Goal: Task Accomplishment & Management: Use online tool/utility

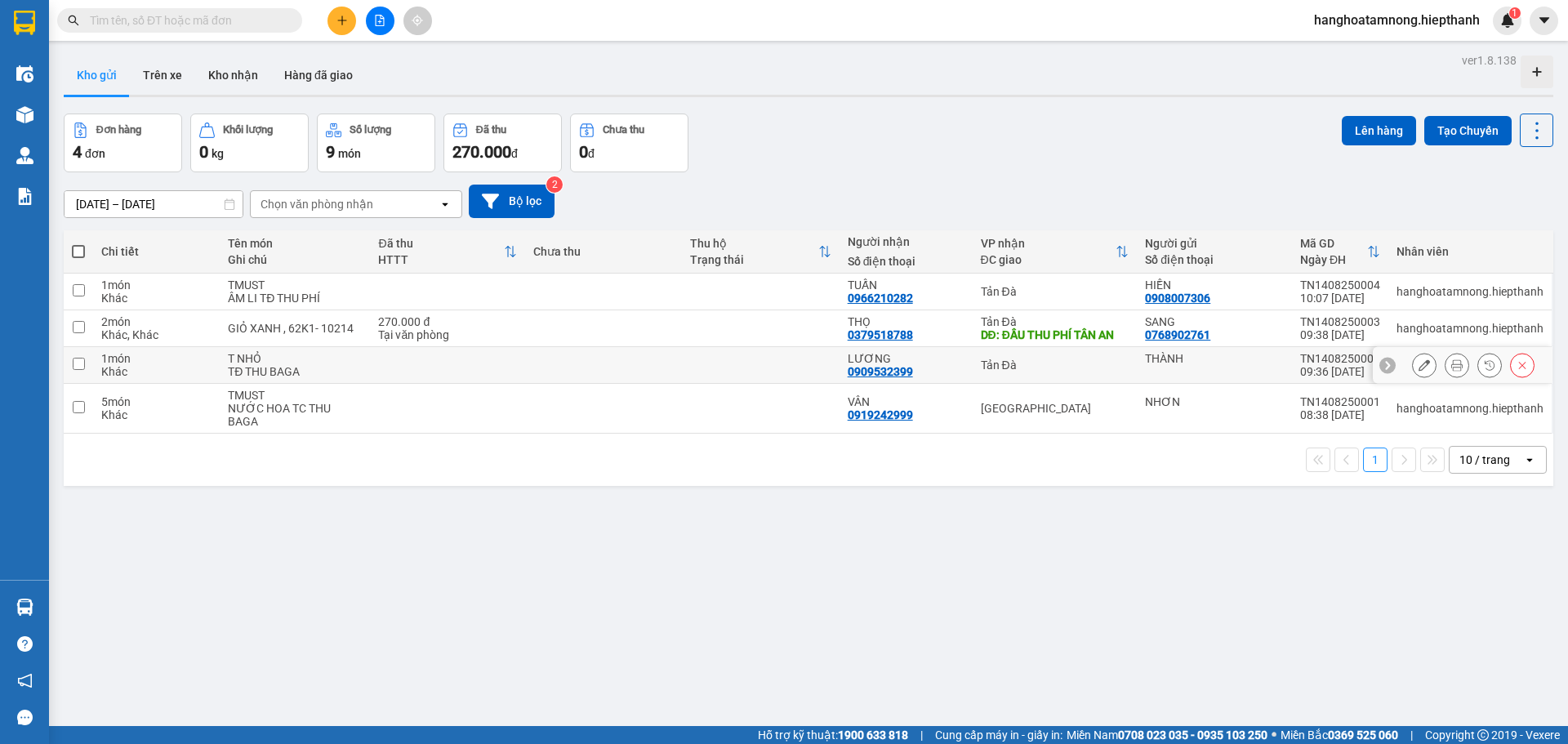
click at [773, 366] on td at bounding box center [760, 365] width 157 height 36
checkbox input "true"
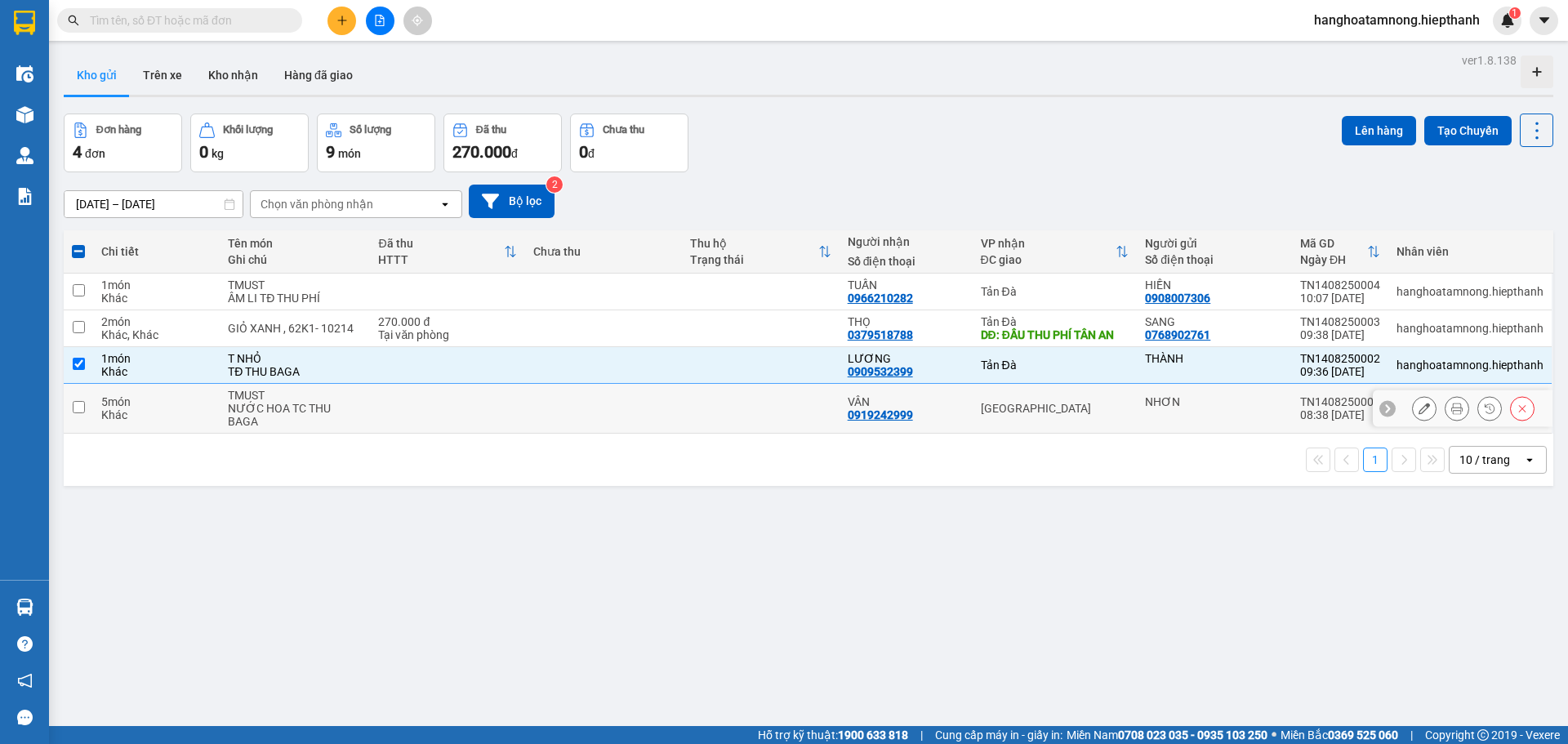
click at [776, 406] on td at bounding box center [760, 409] width 157 height 50
checkbox input "true"
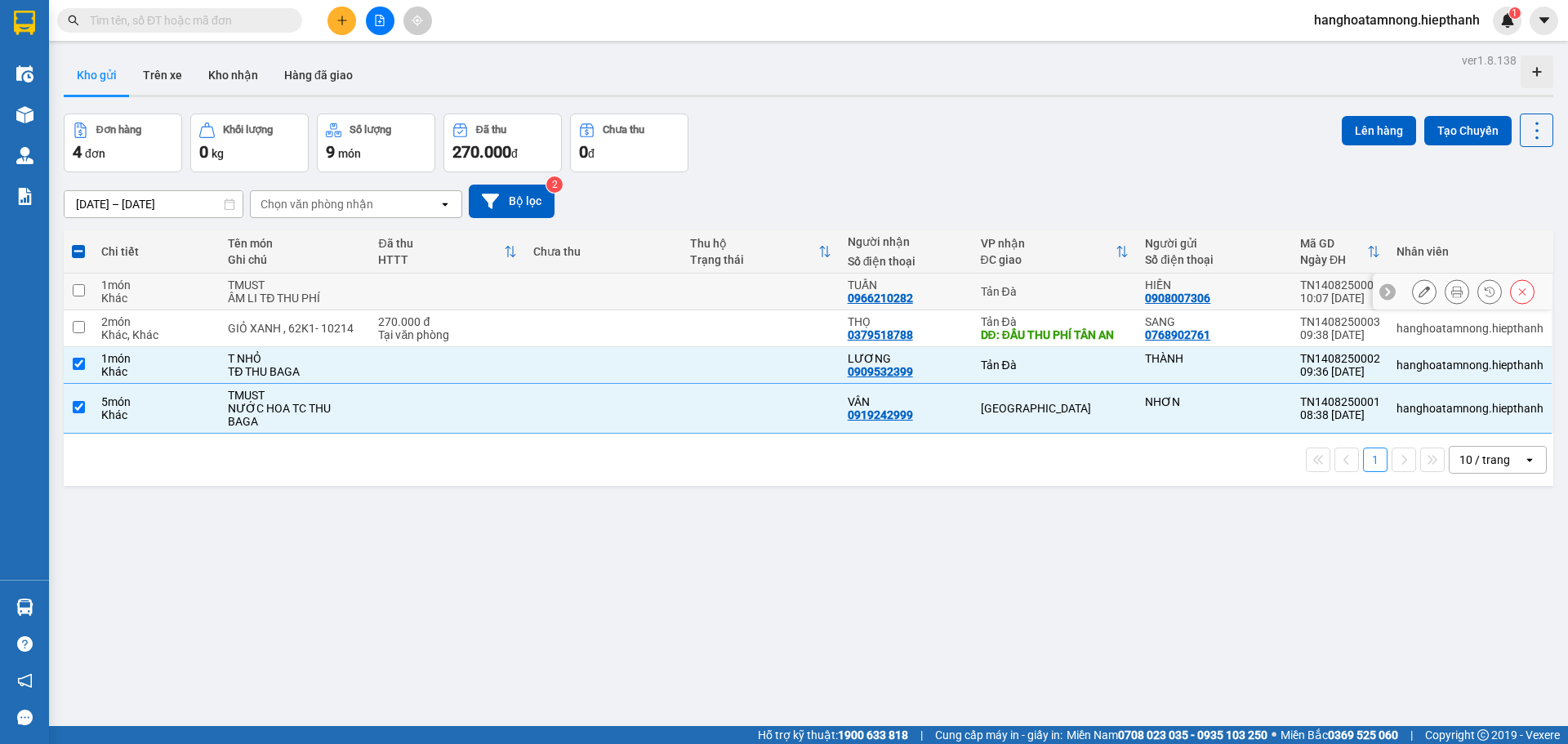
click at [637, 282] on td at bounding box center [604, 292] width 157 height 36
checkbox input "true"
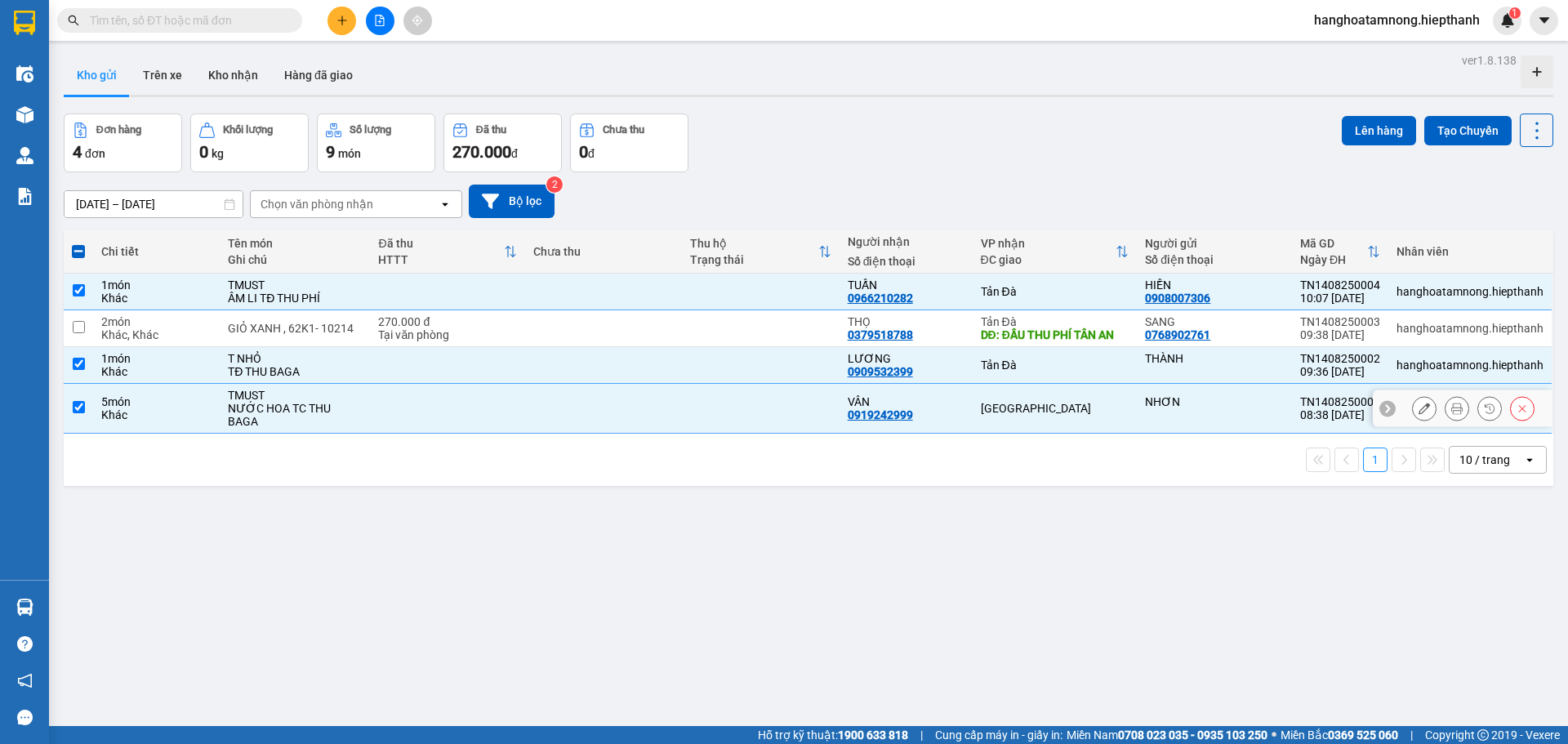
click at [386, 403] on td at bounding box center [448, 409] width 156 height 50
checkbox input "false"
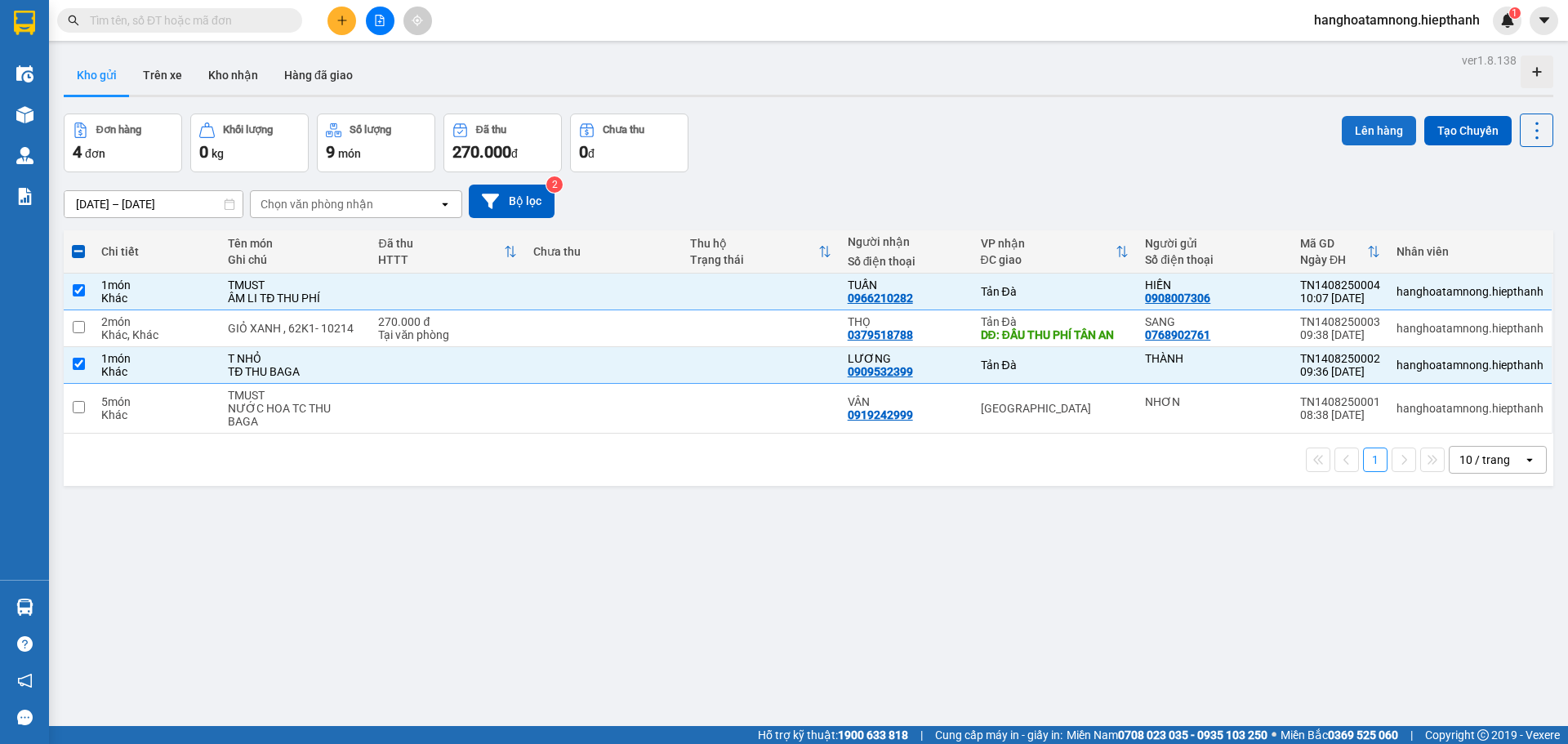
click at [1372, 125] on button "Lên hàng" at bounding box center [1379, 131] width 74 height 30
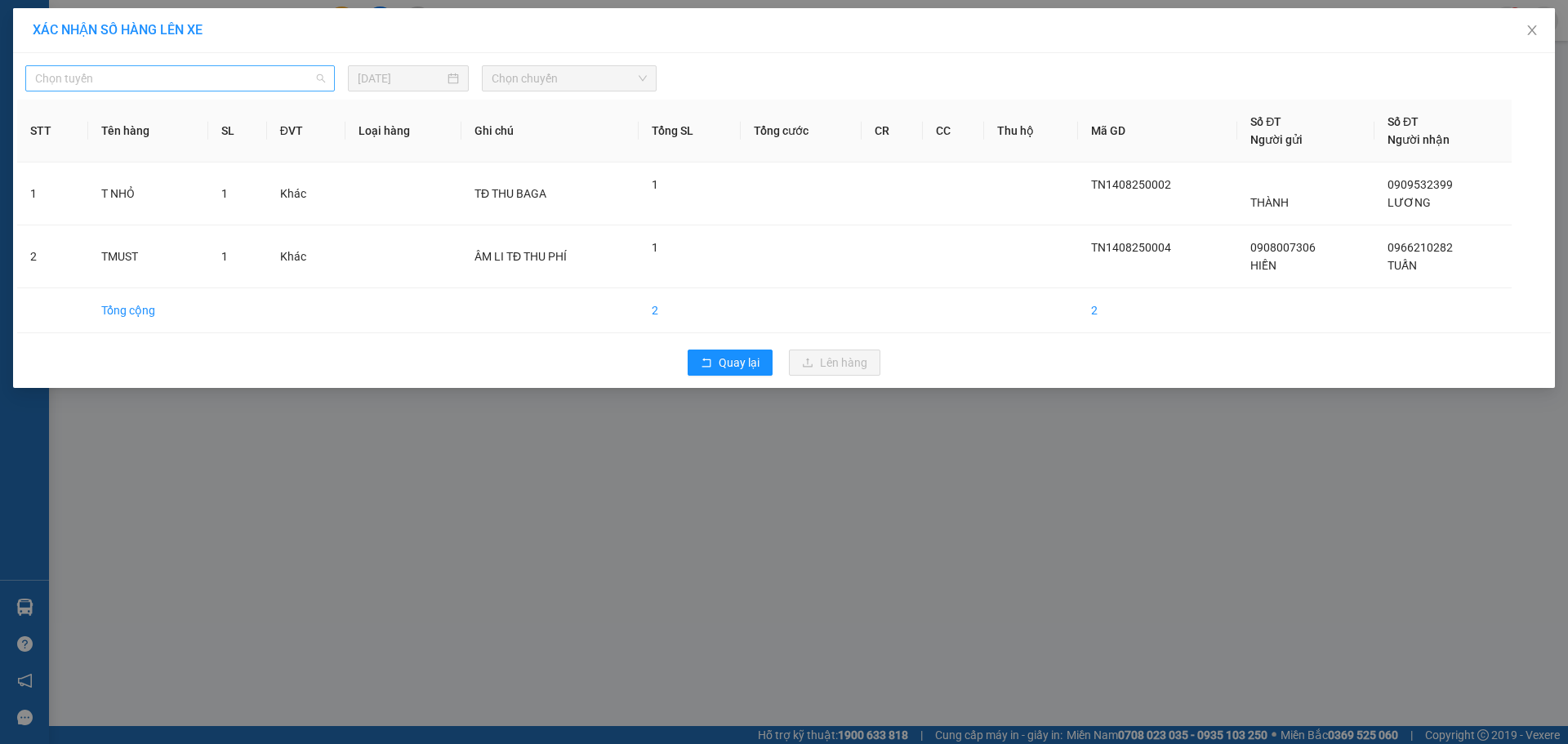
click at [275, 80] on span "Chọn tuyến" at bounding box center [180, 79] width 290 height 25
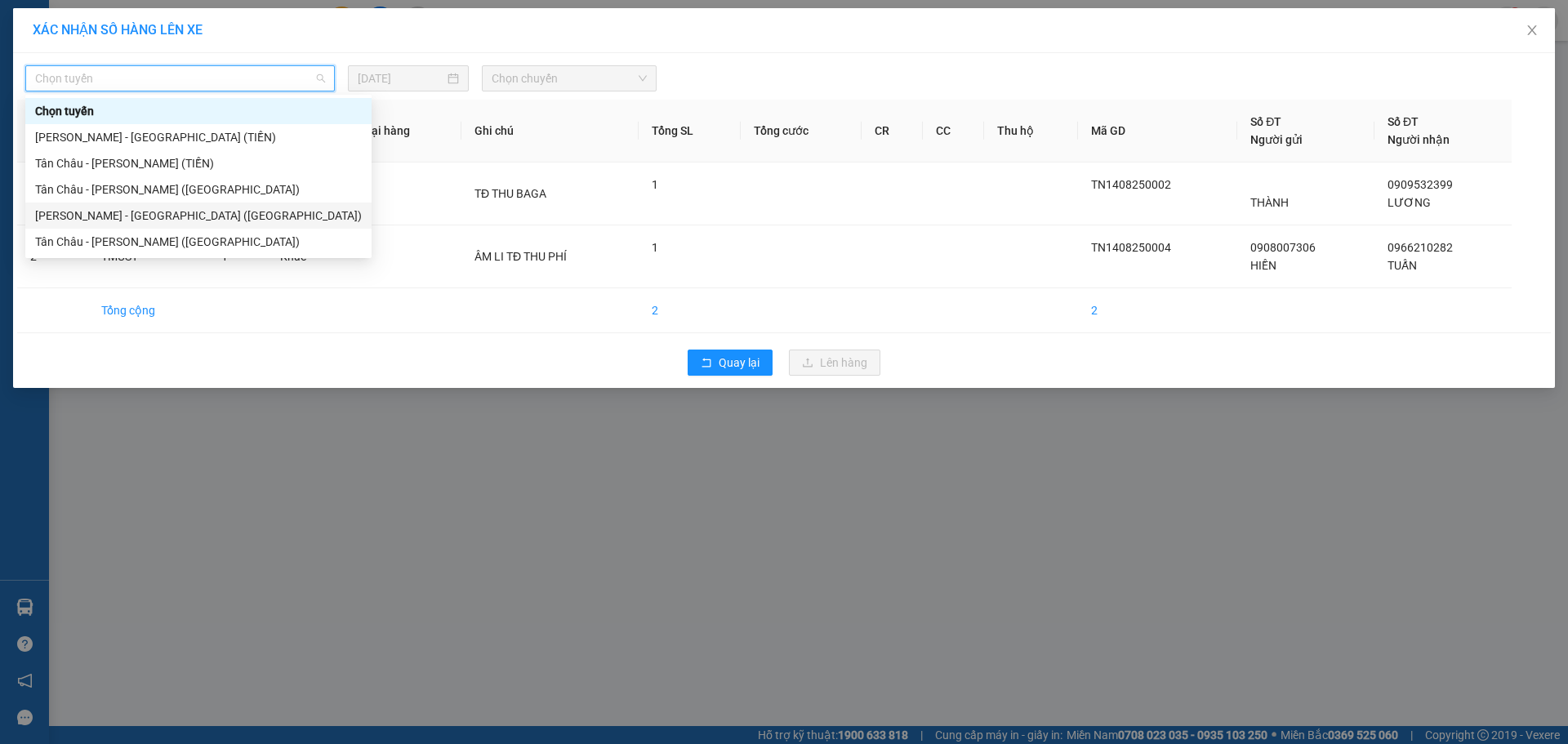
click at [105, 218] on div "[PERSON_NAME] - [GEOGRAPHIC_DATA] ([GEOGRAPHIC_DATA])" at bounding box center [198, 216] width 327 height 18
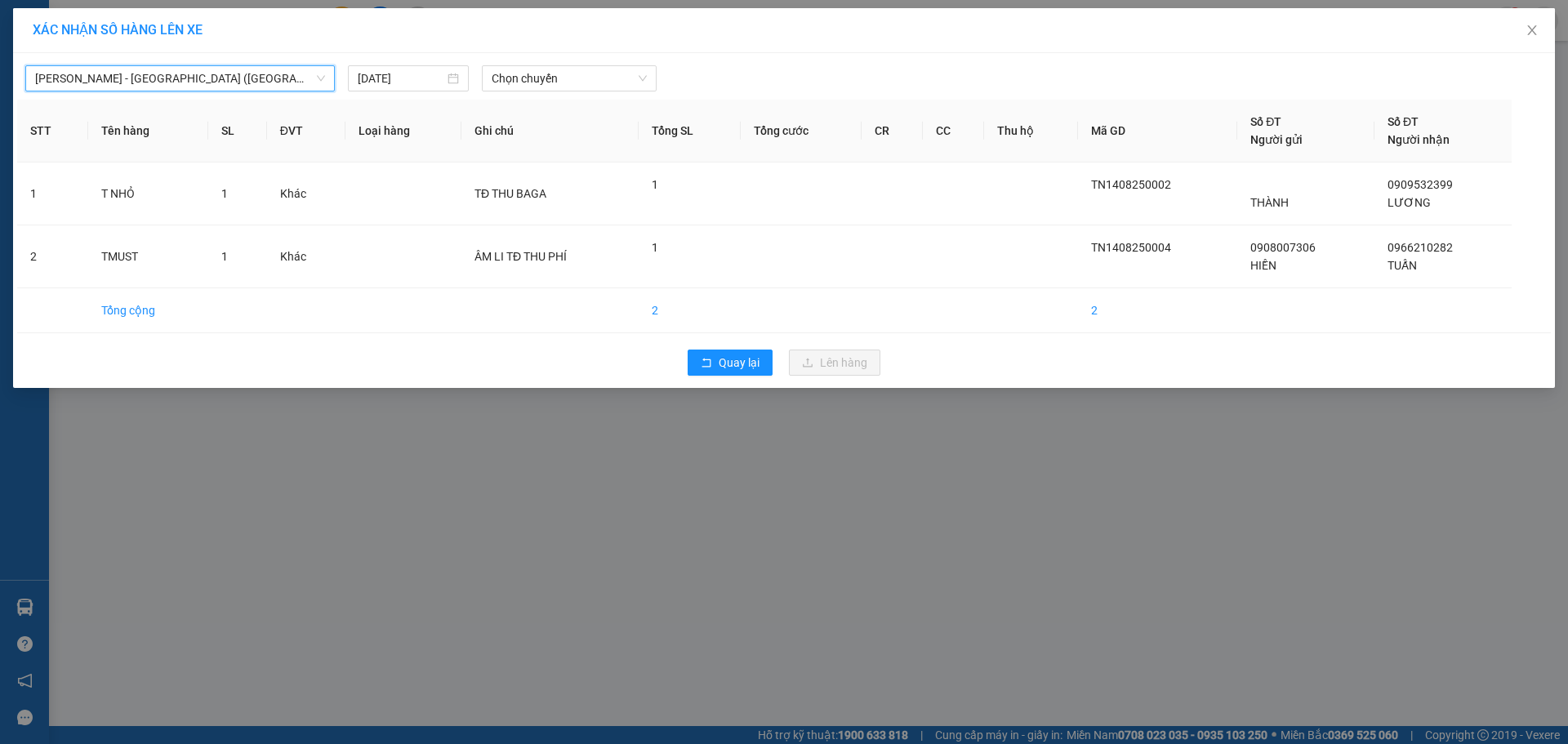
click at [266, 77] on span "[PERSON_NAME] - [GEOGRAPHIC_DATA] ([GEOGRAPHIC_DATA])" at bounding box center [180, 79] width 290 height 25
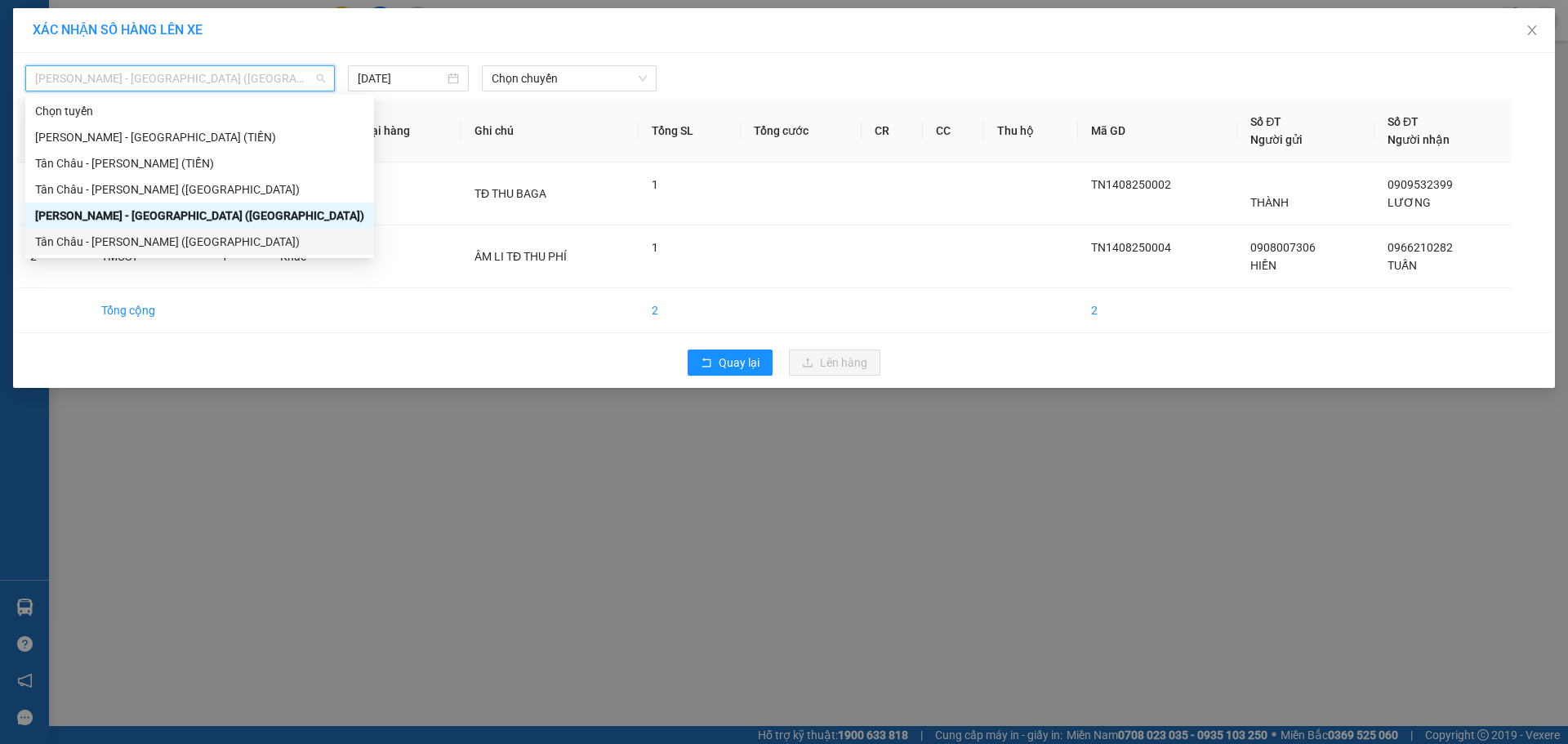
click at [168, 245] on div "Tân Châu - [PERSON_NAME] ([GEOGRAPHIC_DATA])" at bounding box center [199, 242] width 329 height 18
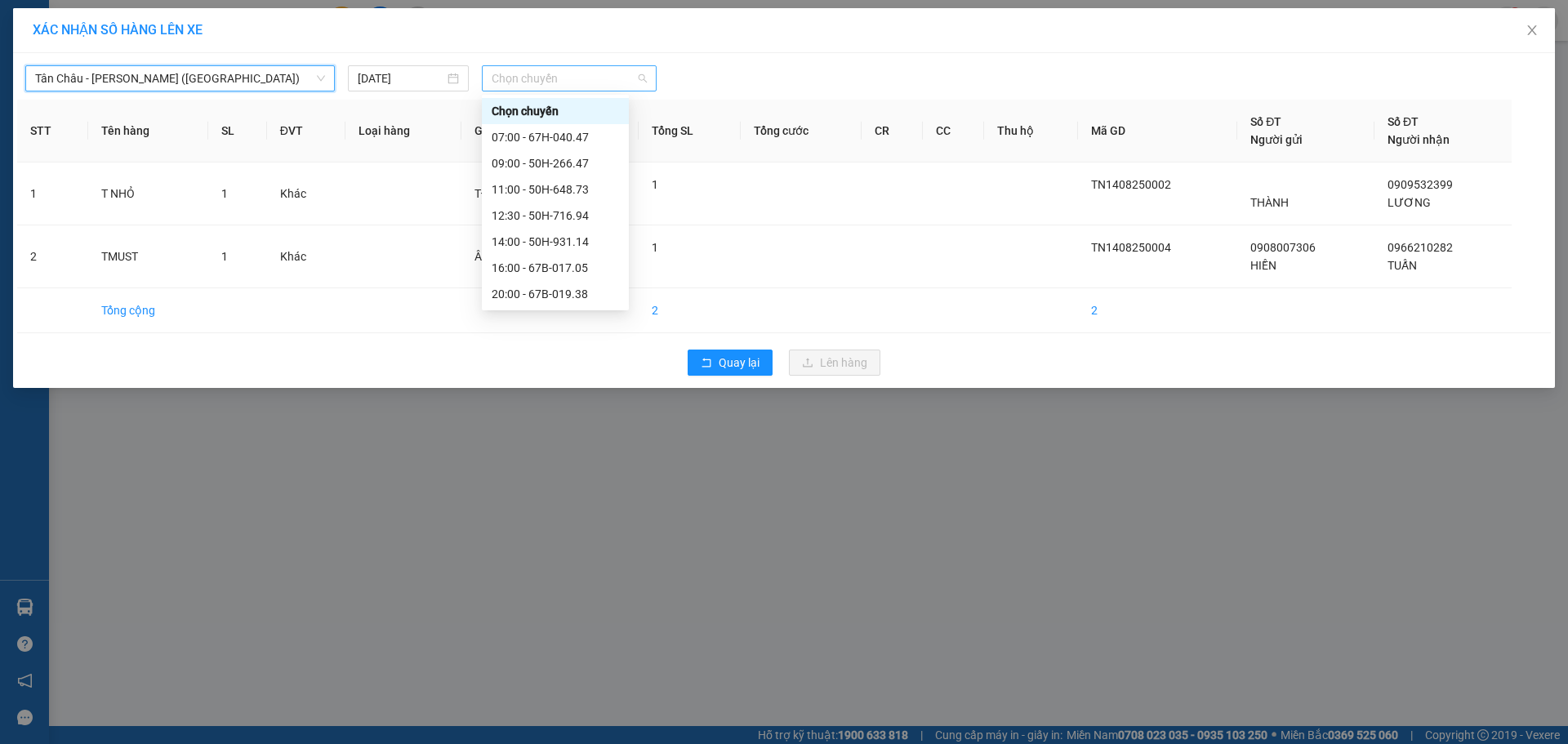
click at [515, 79] on span "Chọn chuyến" at bounding box center [569, 79] width 156 height 25
click at [527, 170] on div "09:00 - 50H-266.47" at bounding box center [555, 164] width 127 height 18
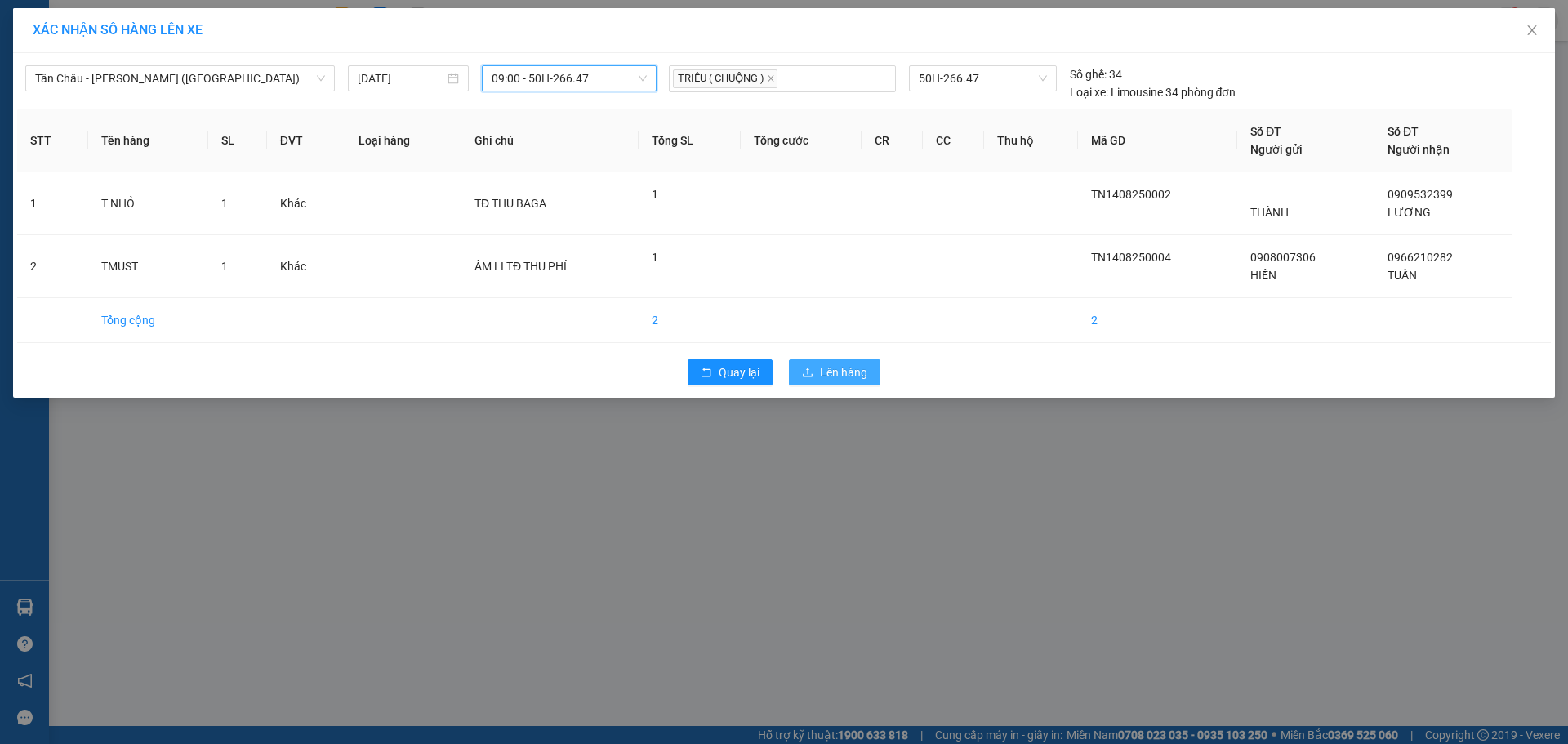
click at [833, 376] on span "Lên hàng" at bounding box center [843, 372] width 47 height 18
